Goal: Transaction & Acquisition: Purchase product/service

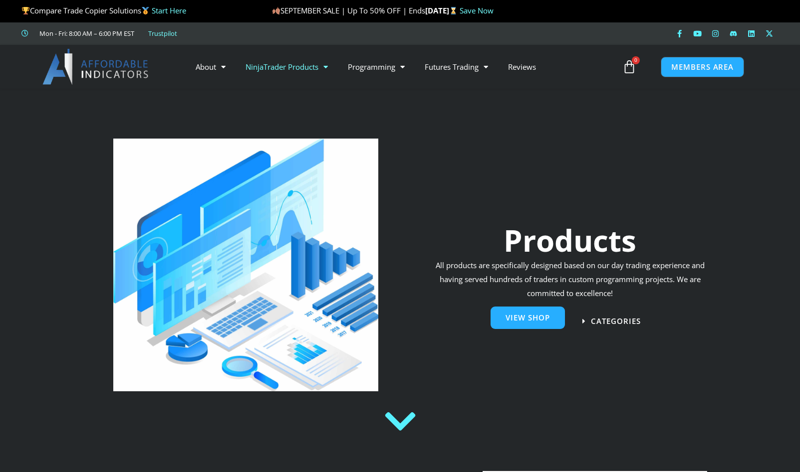
drag, startPoint x: 0, startPoint y: 0, endPoint x: 536, endPoint y: 324, distance: 625.9
click at [536, 324] on link "View Shop" at bounding box center [527, 320] width 74 height 22
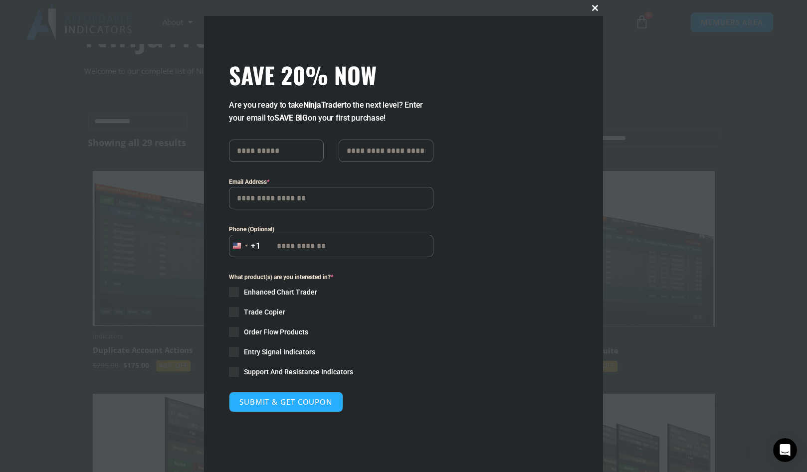
click at [594, 7] on span "SAVE 20% NOW popup" at bounding box center [595, 8] width 16 height 6
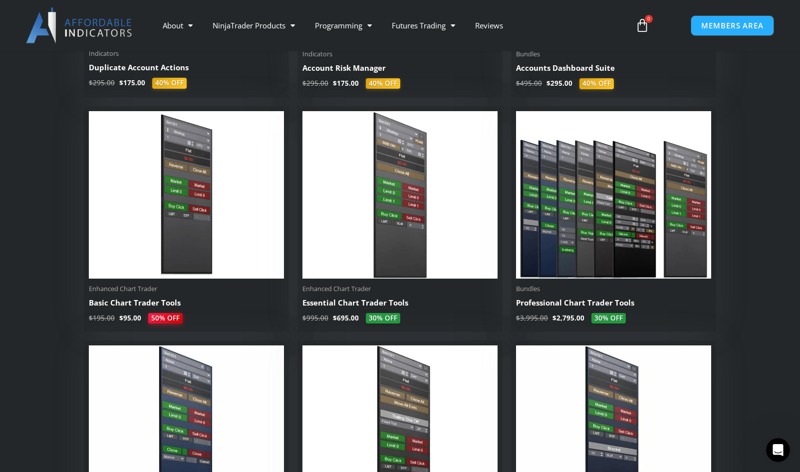
scroll to position [399, 0]
click at [186, 213] on img at bounding box center [186, 195] width 195 height 168
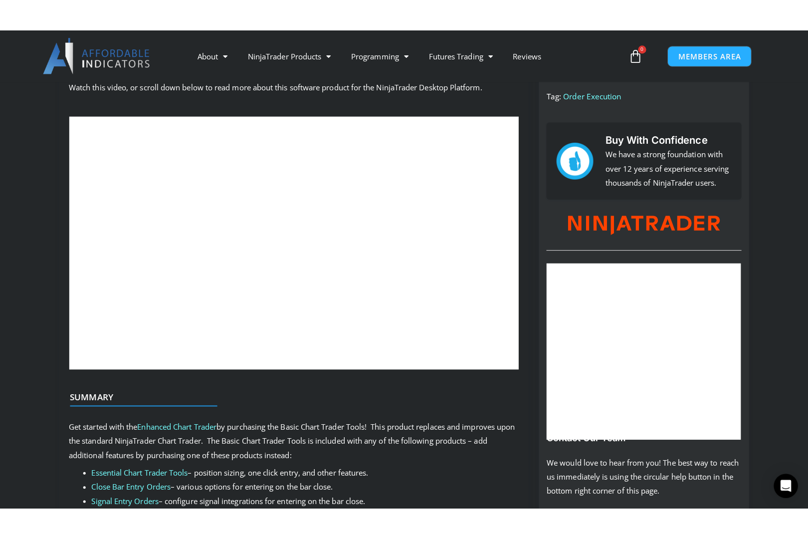
scroll to position [415, 0]
